Goal: Check status

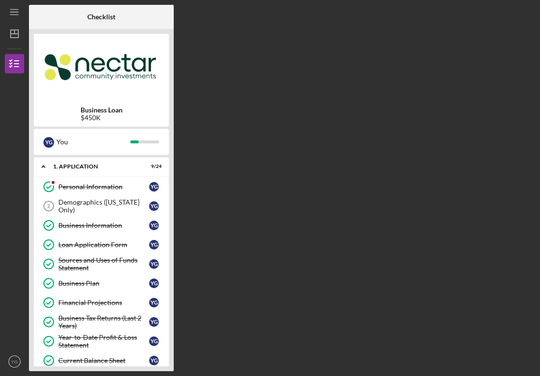
scroll to position [349, 0]
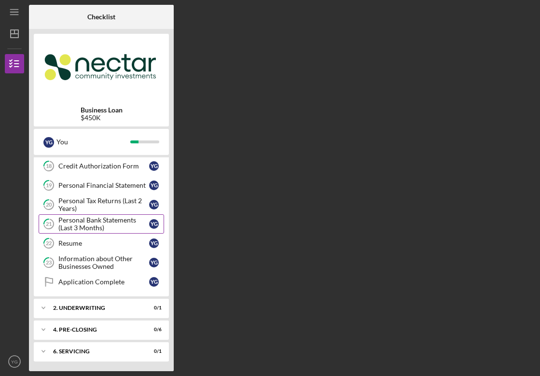
click at [102, 230] on div "Personal Bank Statements (Last 3 Months)" at bounding box center [103, 223] width 91 height 15
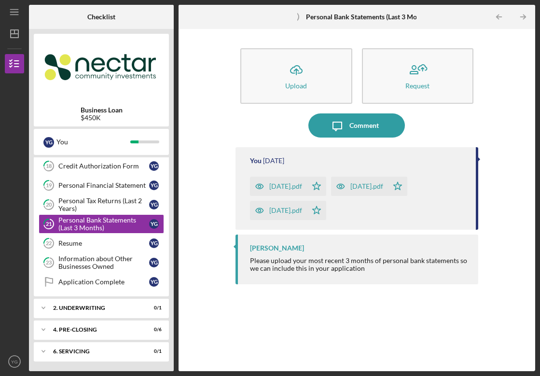
click at [280, 186] on div "[DATE].pdf" at bounding box center [285, 186] width 33 height 8
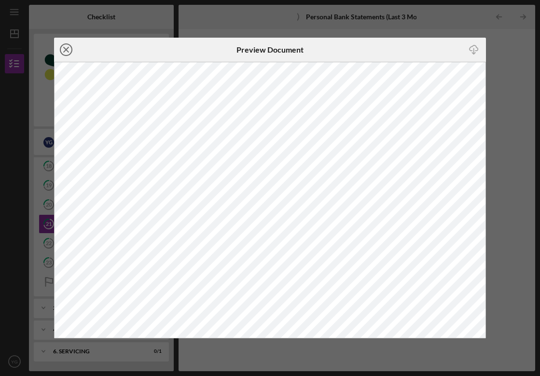
click at [66, 54] on icon "Icon/Close" at bounding box center [66, 50] width 24 height 24
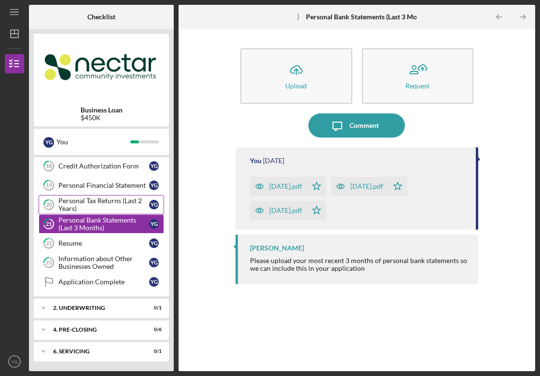
click at [108, 199] on div "Personal Tax Returns (Last 2 Years)" at bounding box center [103, 204] width 91 height 15
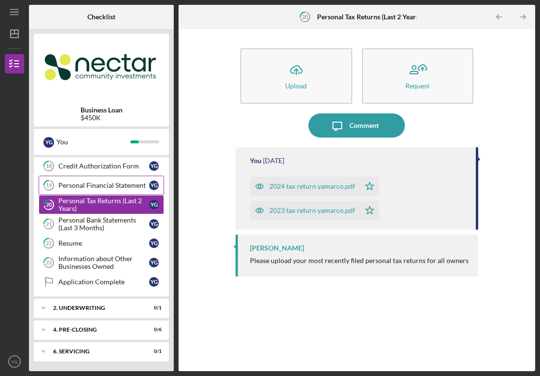
click at [107, 190] on link "19 Personal Financial Statement Y G" at bounding box center [101, 185] width 125 height 19
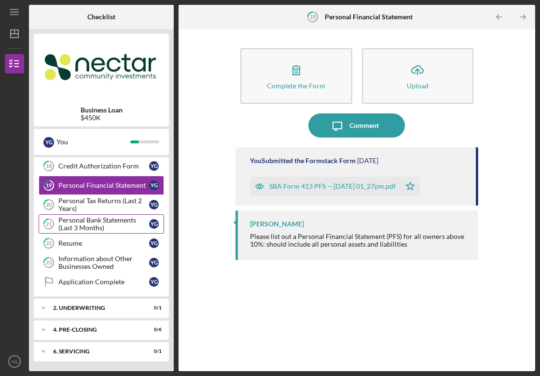
click at [108, 224] on div "Personal Bank Statements (Last 3 Months)" at bounding box center [103, 223] width 91 height 15
